Goal: Navigation & Orientation: Find specific page/section

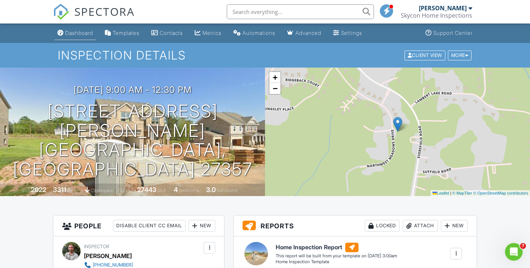
click at [81, 32] on div "Dashboard" at bounding box center [79, 33] width 28 height 6
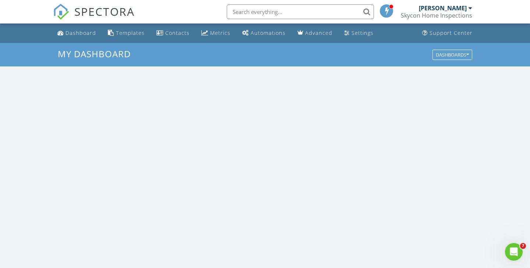
scroll to position [670, 530]
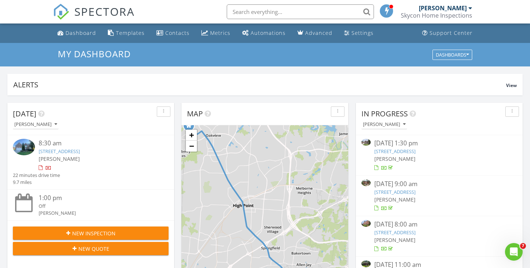
click at [80, 151] on link "[STREET_ADDRESS]" at bounding box center [59, 151] width 41 height 7
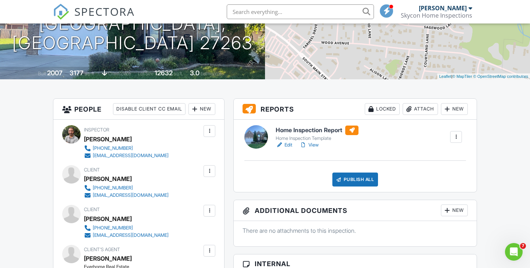
click at [310, 146] on link "View" at bounding box center [308, 145] width 19 height 7
